Goal: Find specific page/section: Find specific page/section

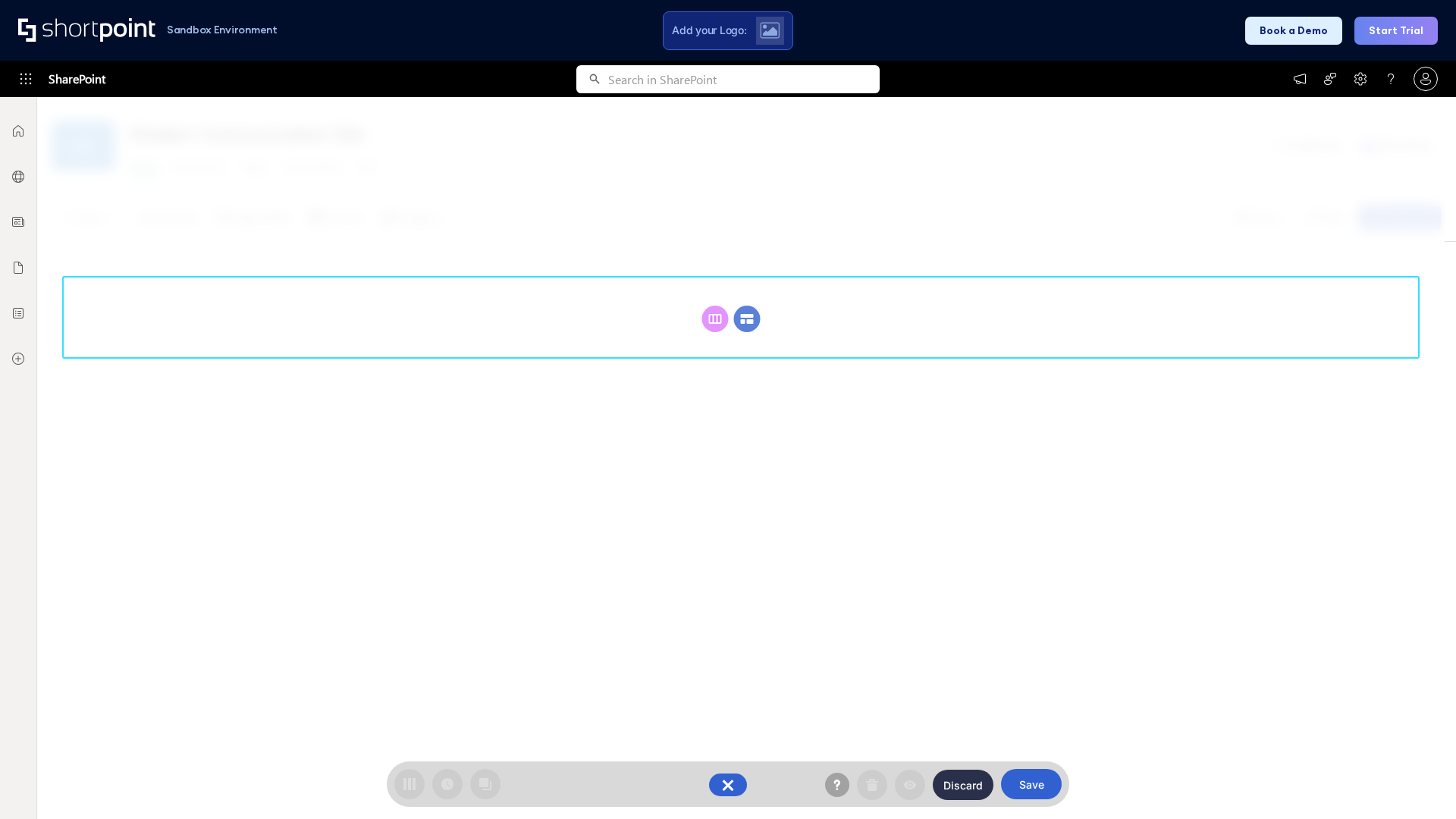
click at [746, 318] on circle at bounding box center [747, 319] width 27 height 27
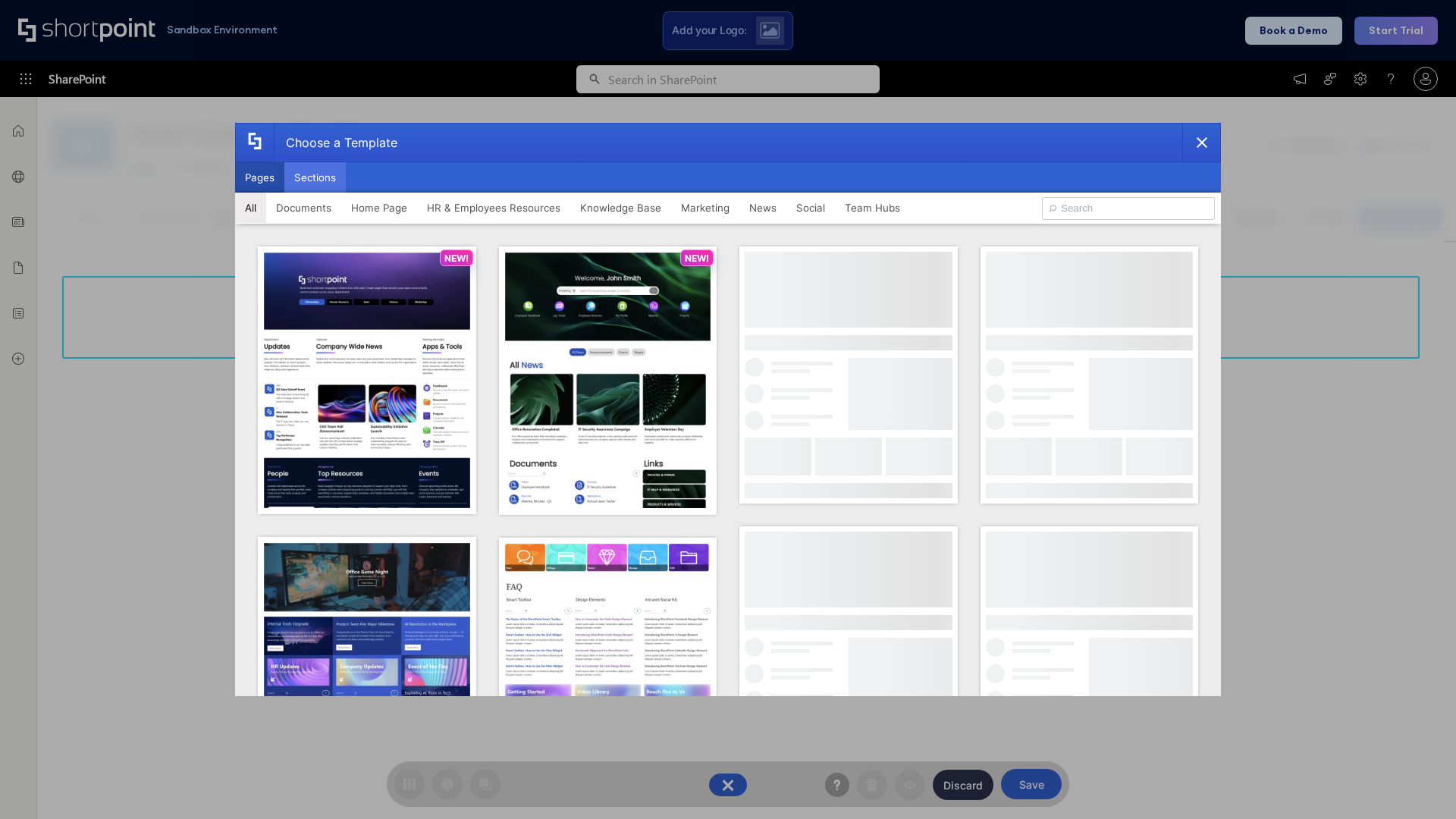
click at [314, 177] on button "Sections" at bounding box center [315, 177] width 61 height 31
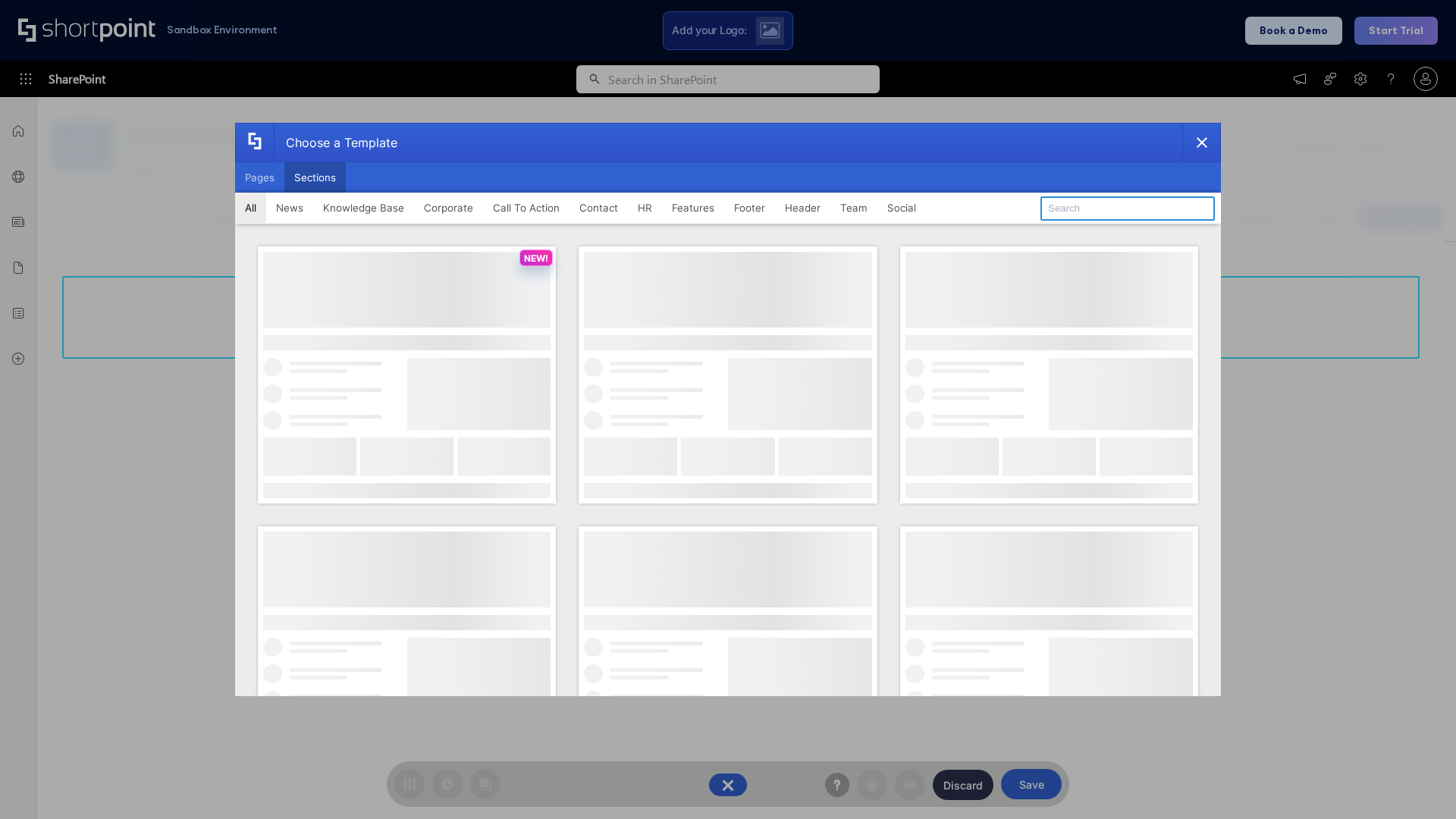
type input "Teams Advanced"
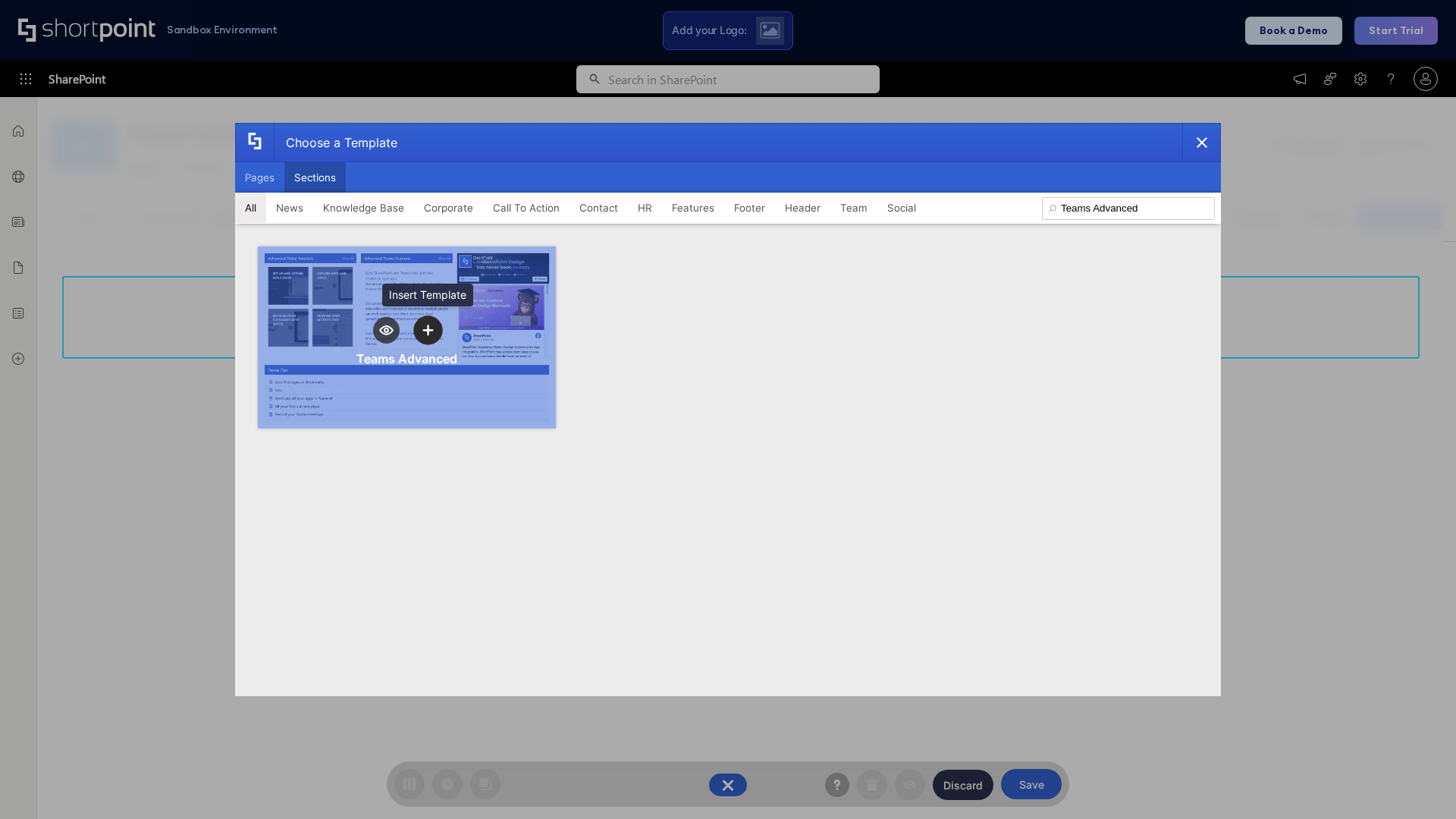
click at [427, 330] on icon "template selector" at bounding box center [428, 330] width 11 height 11
